Goal: Information Seeking & Learning: Compare options

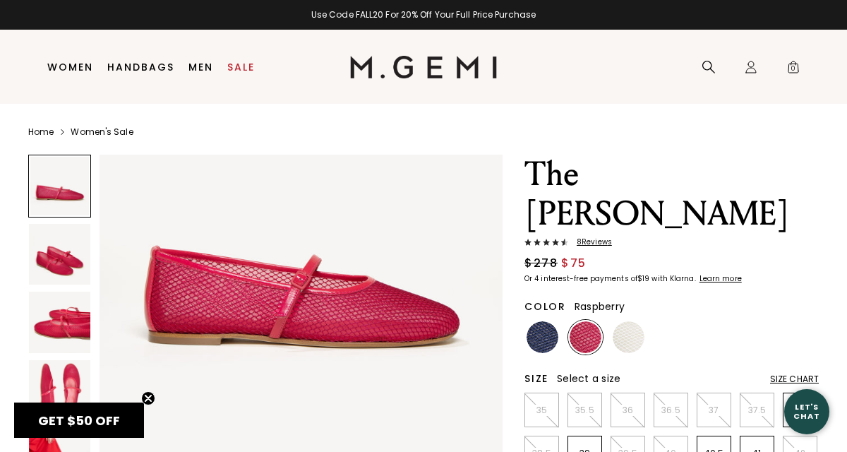
scroll to position [104, 0]
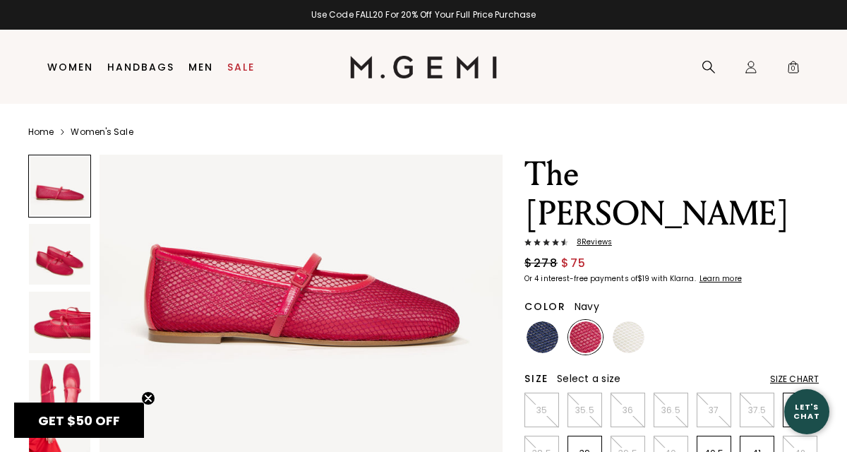
click at [543, 321] on img at bounding box center [543, 337] width 32 height 32
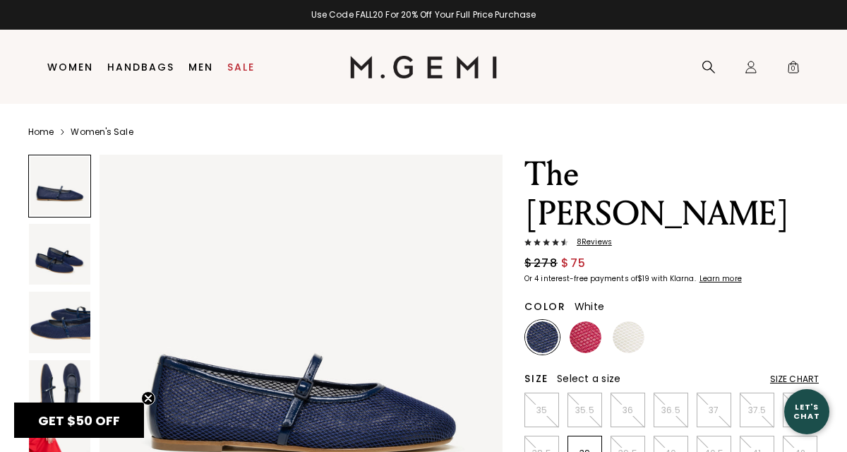
click at [627, 321] on img at bounding box center [629, 337] width 32 height 32
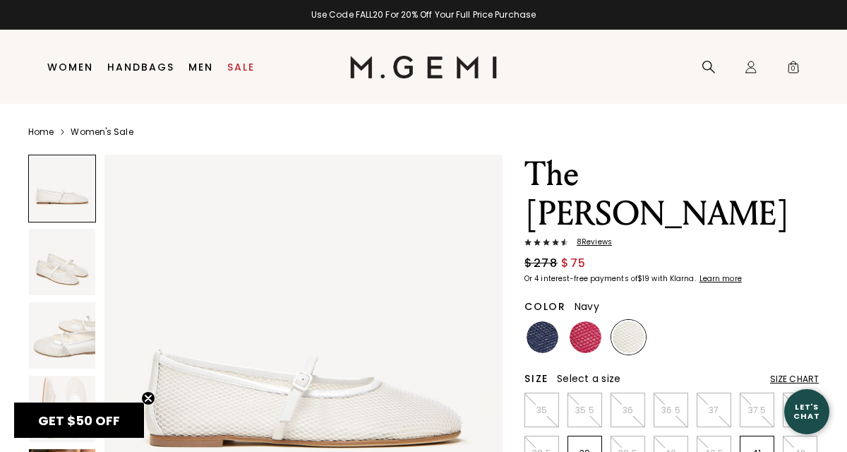
click at [540, 321] on img at bounding box center [543, 337] width 32 height 32
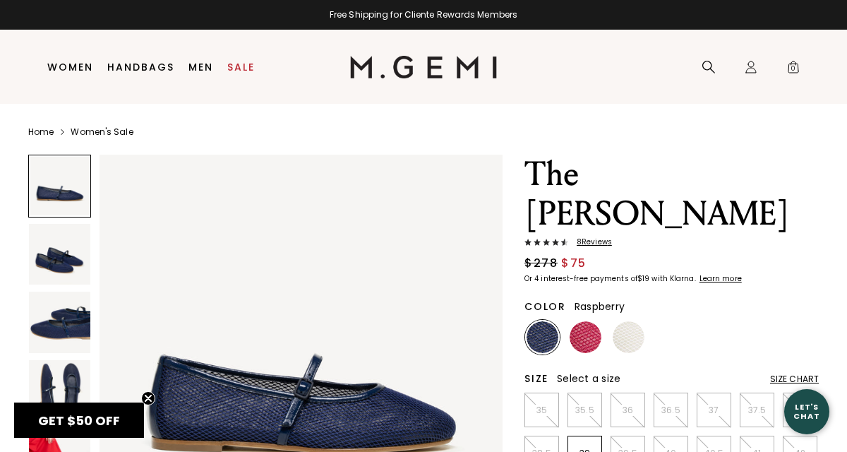
click at [579, 321] on img at bounding box center [586, 337] width 32 height 32
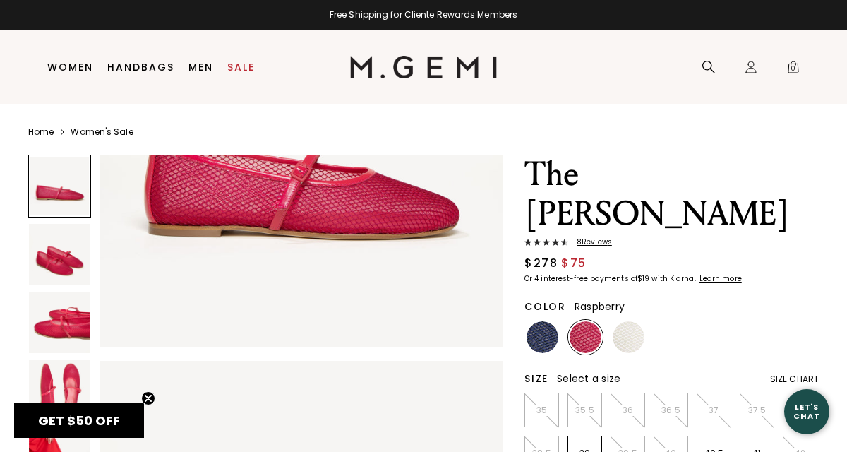
scroll to position [214, 0]
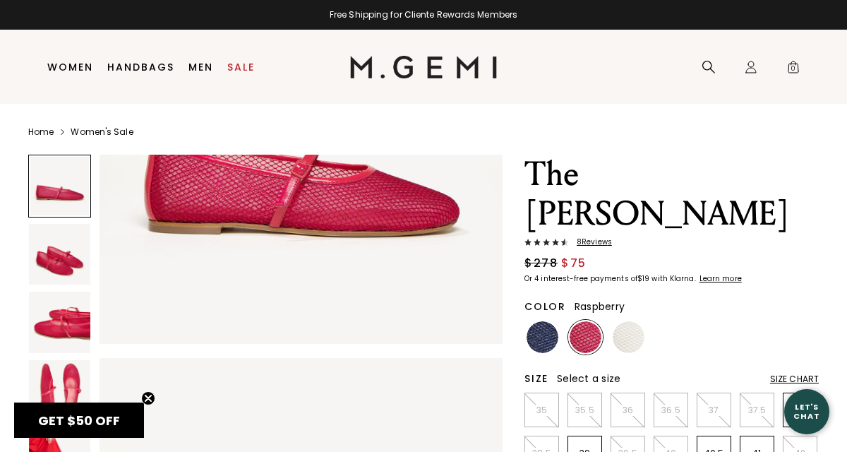
click at [73, 249] on img at bounding box center [59, 254] width 61 height 61
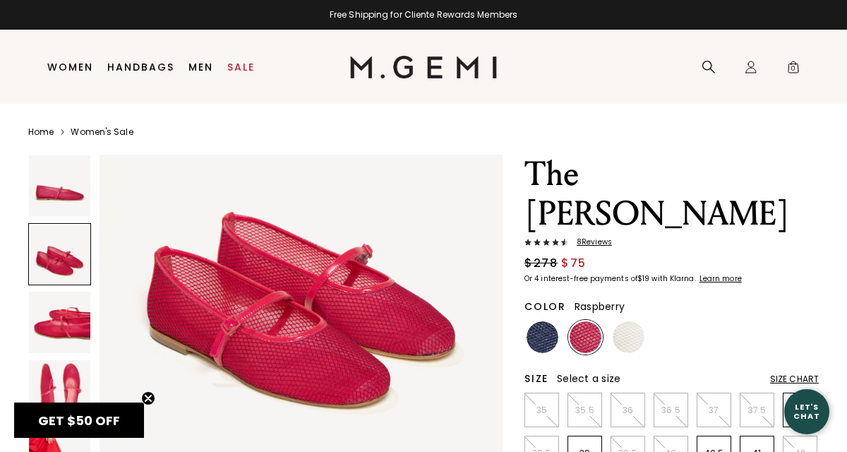
scroll to position [510, 0]
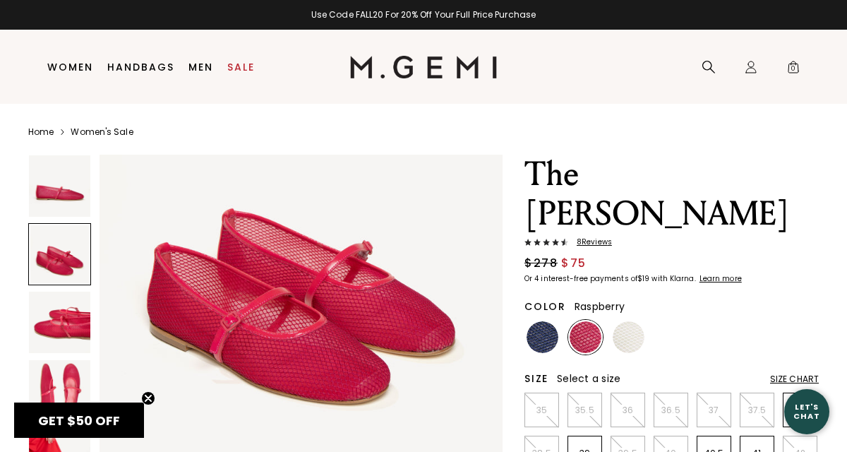
click at [590, 238] on span "8 Review s" at bounding box center [590, 242] width 44 height 8
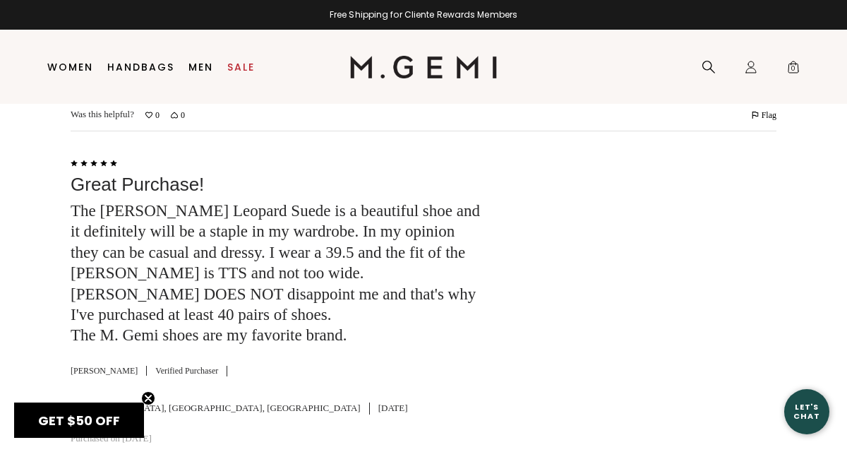
scroll to position [3081, 0]
